Goal: Find specific page/section: Find specific page/section

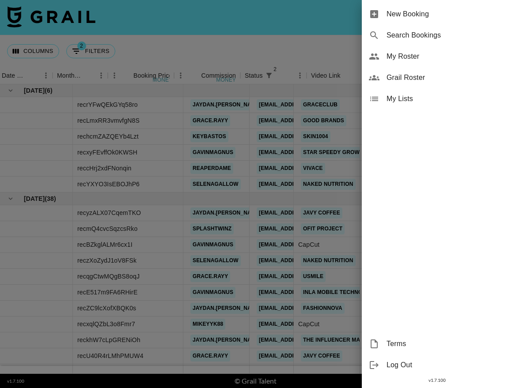
scroll to position [0, 495]
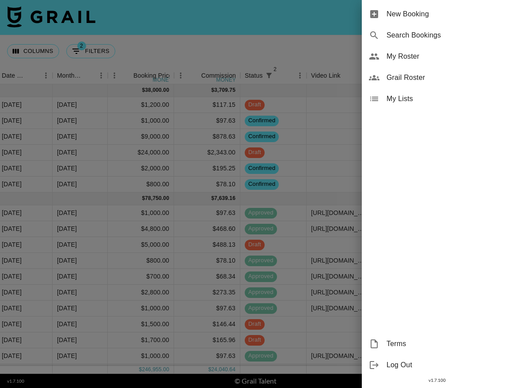
click at [452, 57] on span "My Roster" at bounding box center [445, 56] width 118 height 11
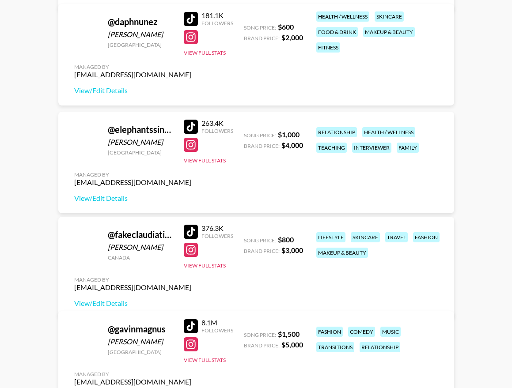
scroll to position [869, 0]
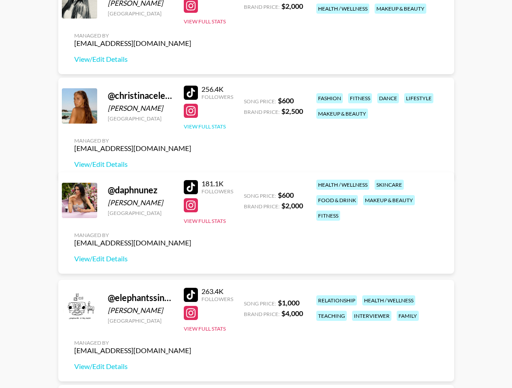
click at [201, 130] on button "View Full Stats" at bounding box center [205, 126] width 42 height 7
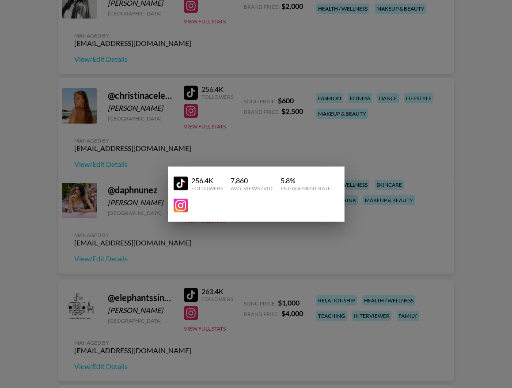
click at [263, 138] on div at bounding box center [256, 194] width 512 height 388
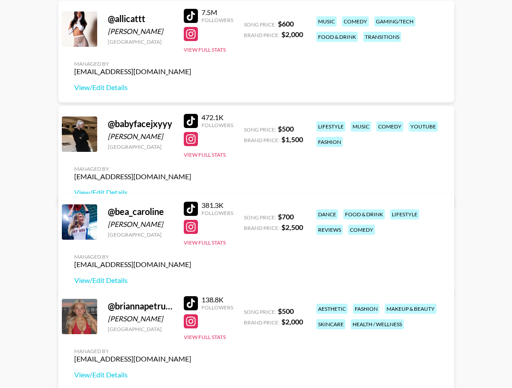
scroll to position [0, 0]
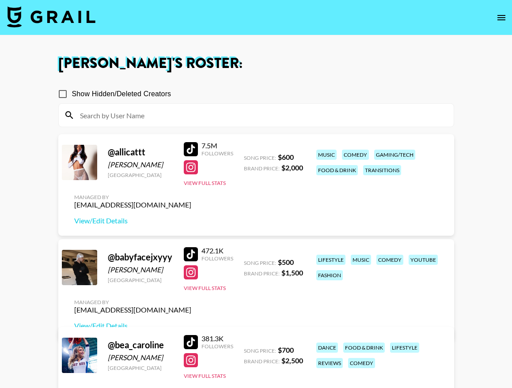
click at [73, 17] on img at bounding box center [51, 16] width 88 height 21
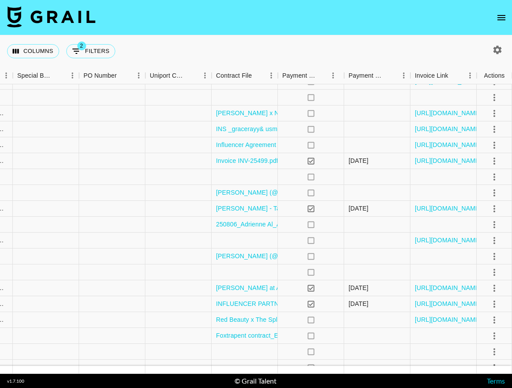
scroll to position [440, 855]
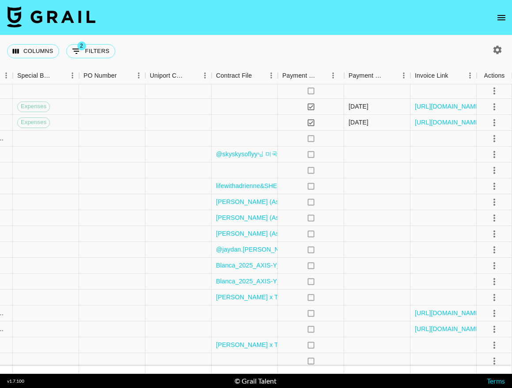
click at [495, 54] on button "button" at bounding box center [497, 49] width 15 height 15
select select "[DATE]"
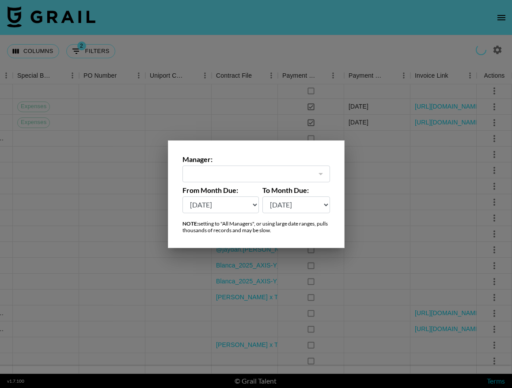
type input "[EMAIL_ADDRESS][DOMAIN_NAME]"
click at [495, 49] on div at bounding box center [256, 194] width 512 height 388
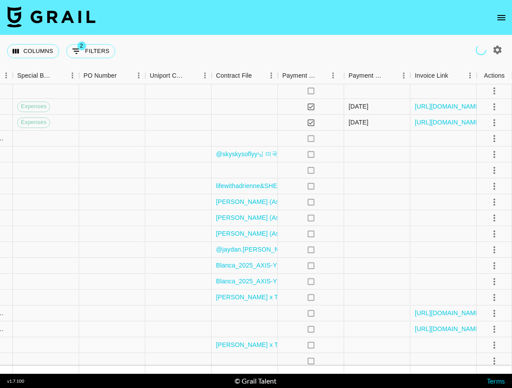
click at [495, 49] on icon "button" at bounding box center [497, 49] width 8 height 8
select select "[DATE]"
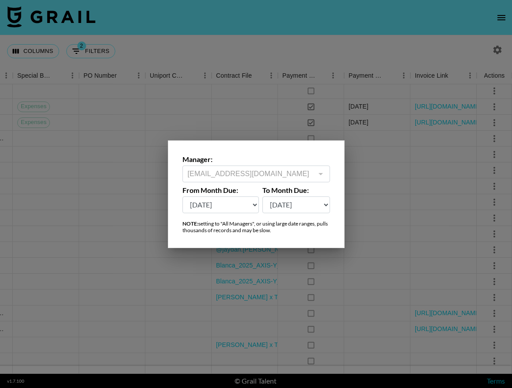
click at [279, 45] on div at bounding box center [256, 194] width 512 height 388
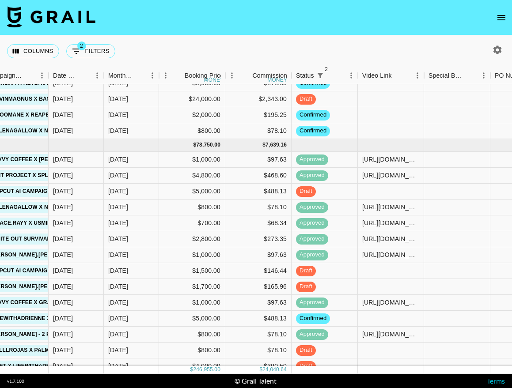
scroll to position [0, 444]
